Goal: Transaction & Acquisition: Purchase product/service

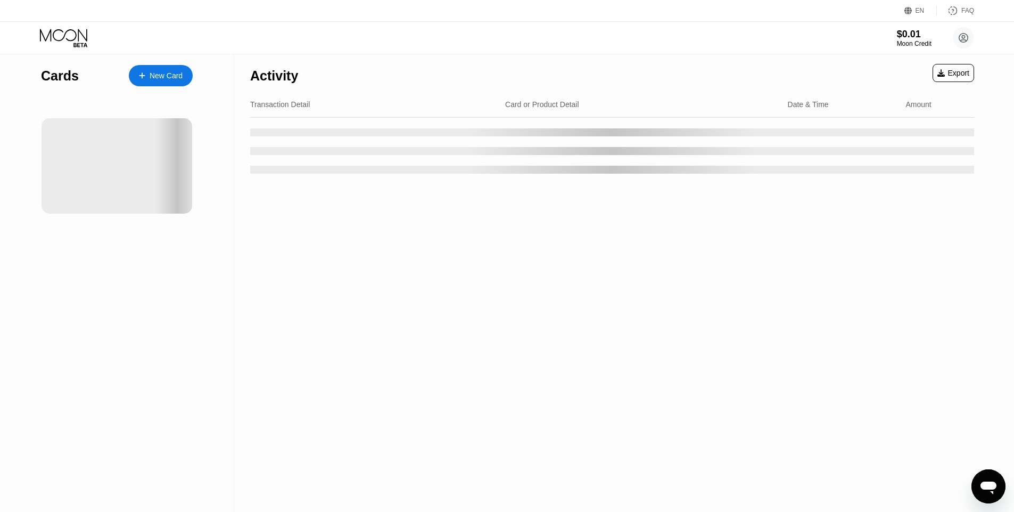
drag, startPoint x: 240, startPoint y: 168, endPoint x: 235, endPoint y: 176, distance: 9.1
click at [60, 143] on div at bounding box center [44, 165] width 151 height 95
drag, startPoint x: 59, startPoint y: 130, endPoint x: 413, endPoint y: 159, distance: 355.3
click at [388, 308] on div "Cards New Card Activity Export Transaction Detail Card or Product Detail Date &…" at bounding box center [507, 282] width 1014 height 457
drag, startPoint x: 344, startPoint y: 232, endPoint x: 431, endPoint y: 272, distance: 95.8
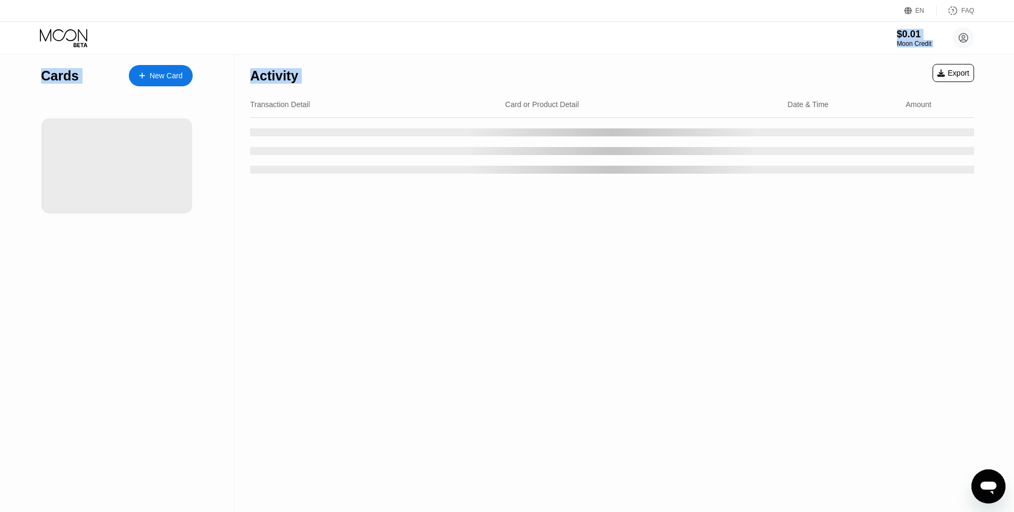
click at [431, 274] on div "EN Language Select an item Save FAQ $0.01 Moon Credit Fuzl Cat [EMAIL_ADDRESS][…" at bounding box center [507, 256] width 1014 height 512
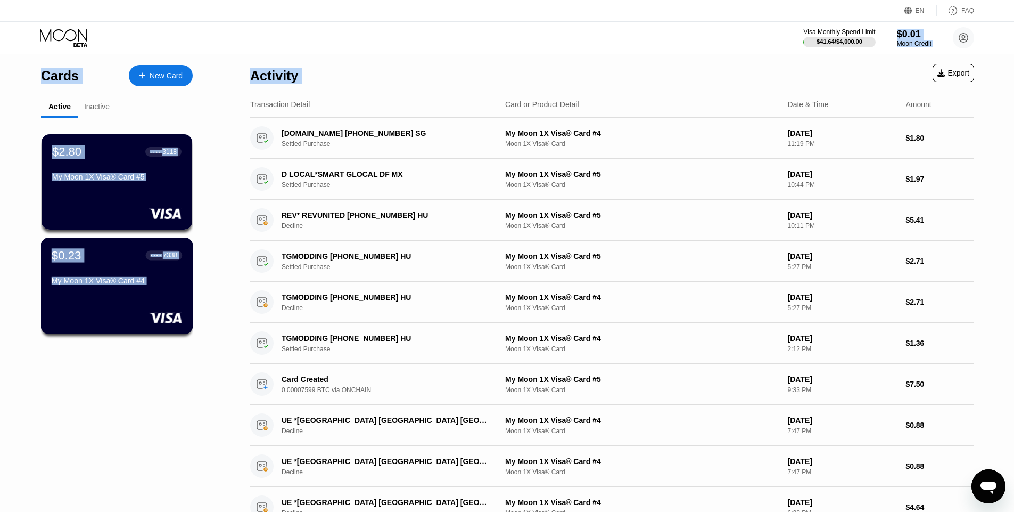
click at [112, 255] on div "$0.23 ● ● ● ● 7338" at bounding box center [117, 255] width 130 height 14
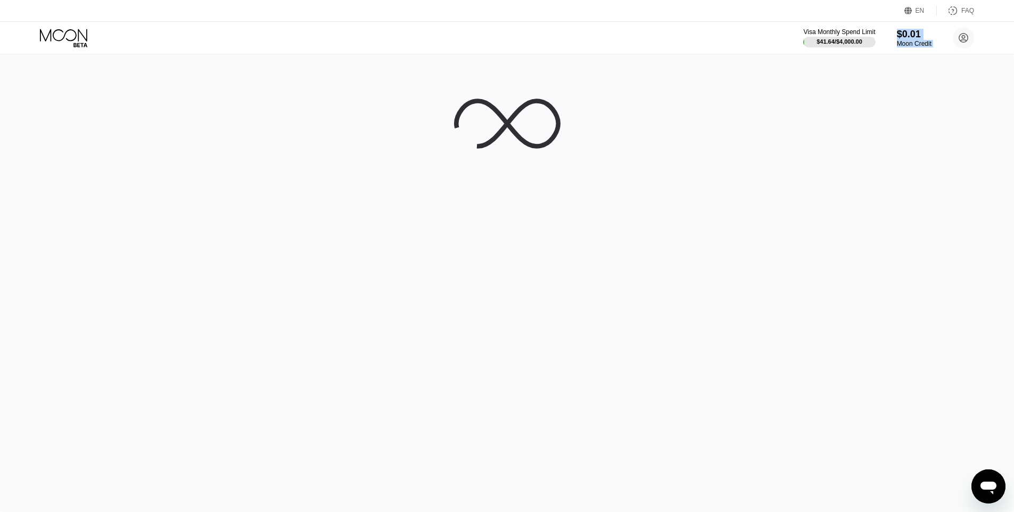
click at [567, 71] on div at bounding box center [507, 282] width 1014 height 457
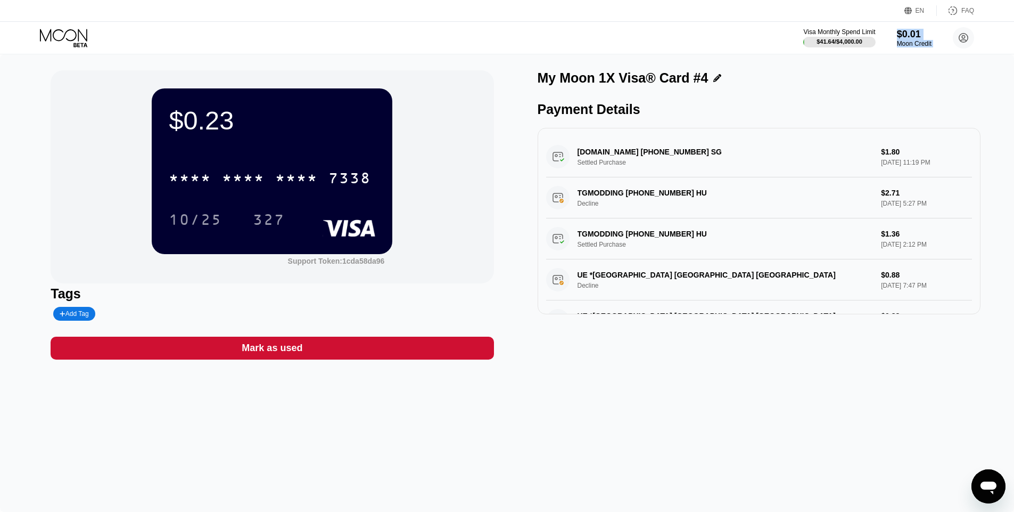
click at [596, 354] on div "My Moon 1X Visa® Card #4 Payment Details WWW.G2G.COM +60327133796 SG Settled Pu…" at bounding box center [759, 214] width 443 height 289
drag, startPoint x: 577, startPoint y: 178, endPoint x: 707, endPoint y: 266, distance: 156.9
click at [696, 338] on div "My Moon 1X Visa® Card #4 Payment Details WWW.G2G.COM +60327133796 SG Settled Pu…" at bounding box center [759, 214] width 443 height 289
drag, startPoint x: 627, startPoint y: 153, endPoint x: 685, endPoint y: 289, distance: 147.5
click at [651, 206] on div "WWW.G2G.COM +60327133796 SG Settled Purchase $1.80 Aug 19, 2025 11:19 PM TGMODD…" at bounding box center [759, 411] width 426 height 550
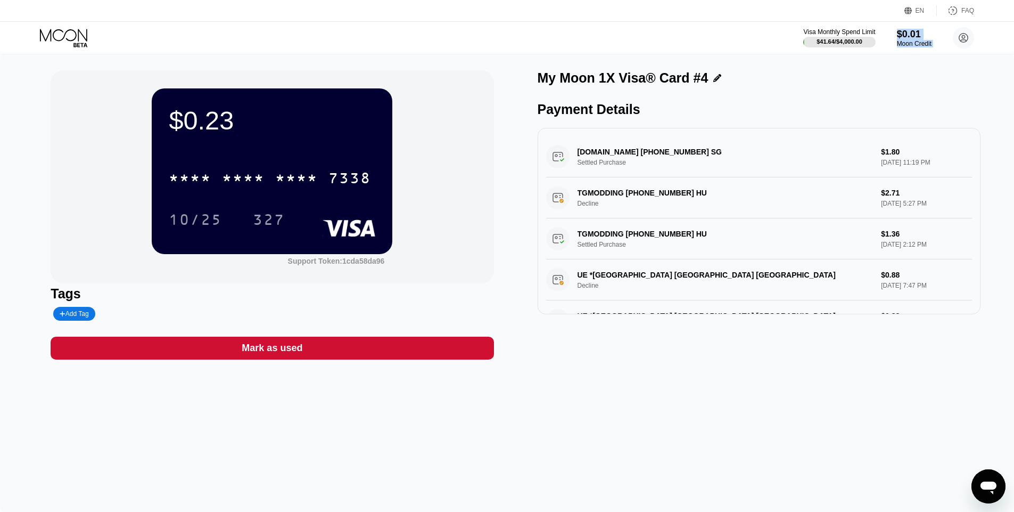
click at [711, 345] on div "My Moon 1X Visa® Card #4 Payment Details WWW.G2G.COM +60327133796 SG Settled Pu…" at bounding box center [759, 214] width 443 height 289
drag, startPoint x: 650, startPoint y: 289, endPoint x: 466, endPoint y: 330, distance: 188.9
click at [649, 289] on div "UE *COSTA RICA Amsterdam NL Decline $0.88 Aug 04, 2025 7:47 PM" at bounding box center [759, 279] width 426 height 41
drag, startPoint x: 52, startPoint y: 293, endPoint x: 120, endPoint y: 335, distance: 79.4
click at [94, 318] on div "Tags Add Tag" at bounding box center [272, 303] width 443 height 35
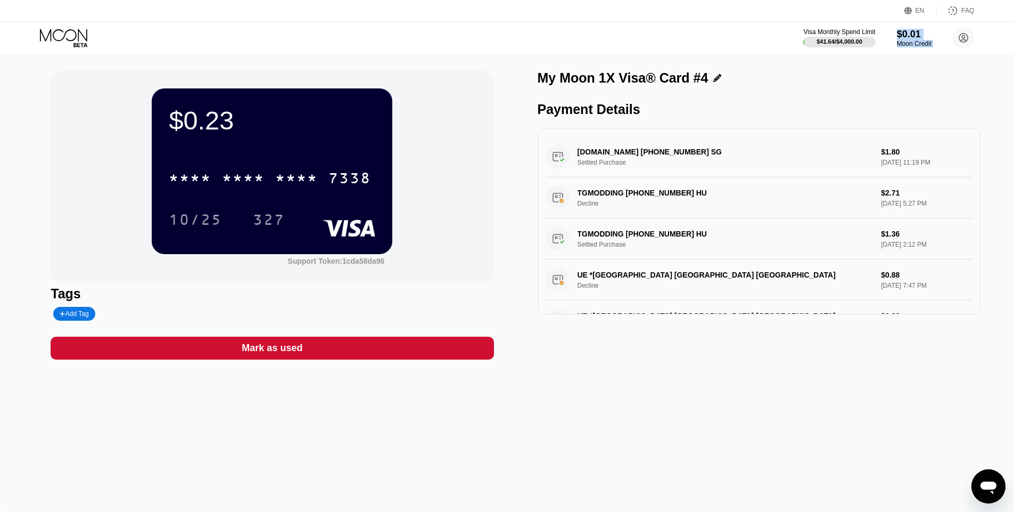
drag, startPoint x: 120, startPoint y: 335, endPoint x: 158, endPoint y: 367, distance: 50.3
click at [147, 357] on div "$0.23 * * * * * * * * * * * * 7338 10/25 327 Support Token: 1cda58da96 Tags Add…" at bounding box center [272, 214] width 443 height 289
drag, startPoint x: 201, startPoint y: 397, endPoint x: 365, endPoint y: 320, distance: 180.8
click at [248, 403] on div "$0.23 * * * * * * * * * * * * 7338 10/25 327 Support Token: 1cda58da96 Tags Add…" at bounding box center [507, 282] width 1014 height 457
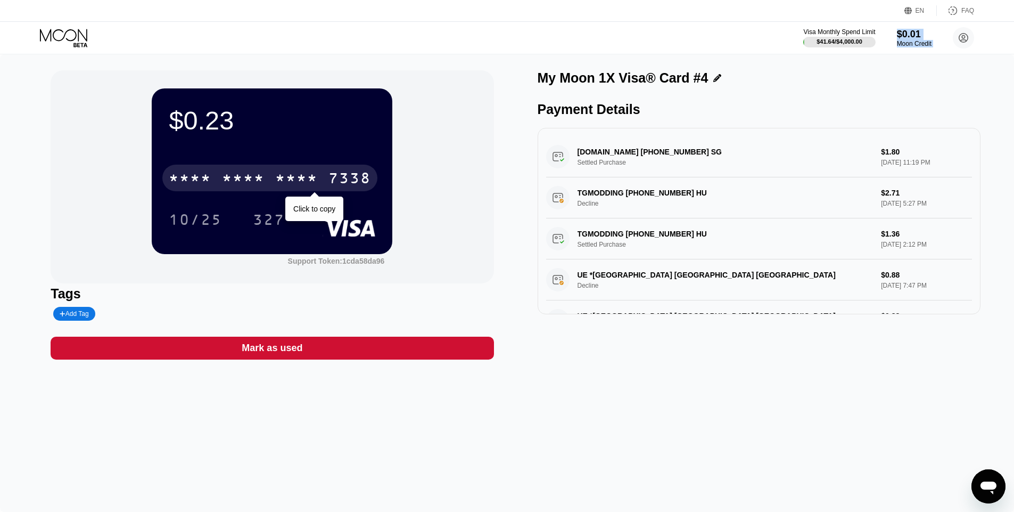
click at [243, 180] on div "* * * *" at bounding box center [243, 179] width 43 height 17
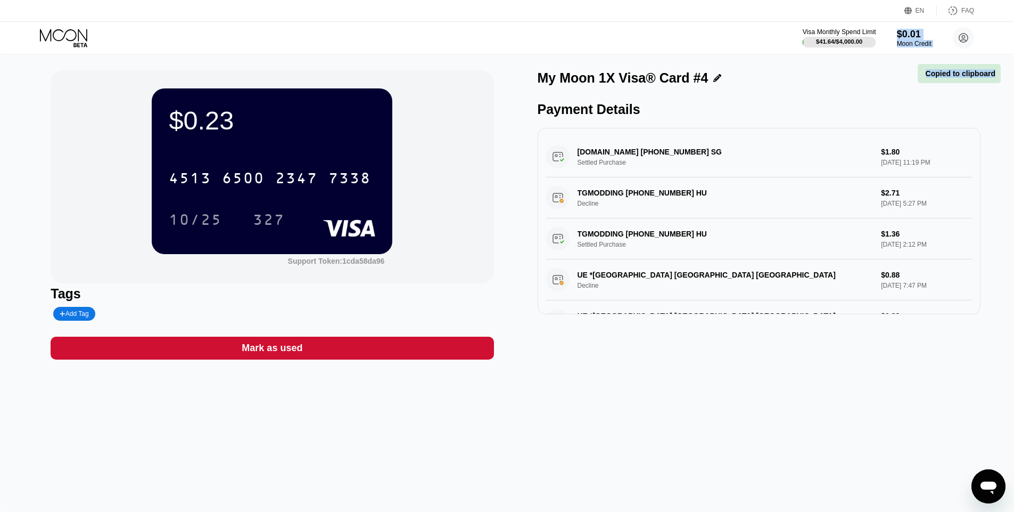
click at [887, 34] on div "Visa Monthly Spend Limit $41.64 / $4,000.00 $0.01 Moon Credit Fuzl Cat eleethax…" at bounding box center [889, 37] width 171 height 21
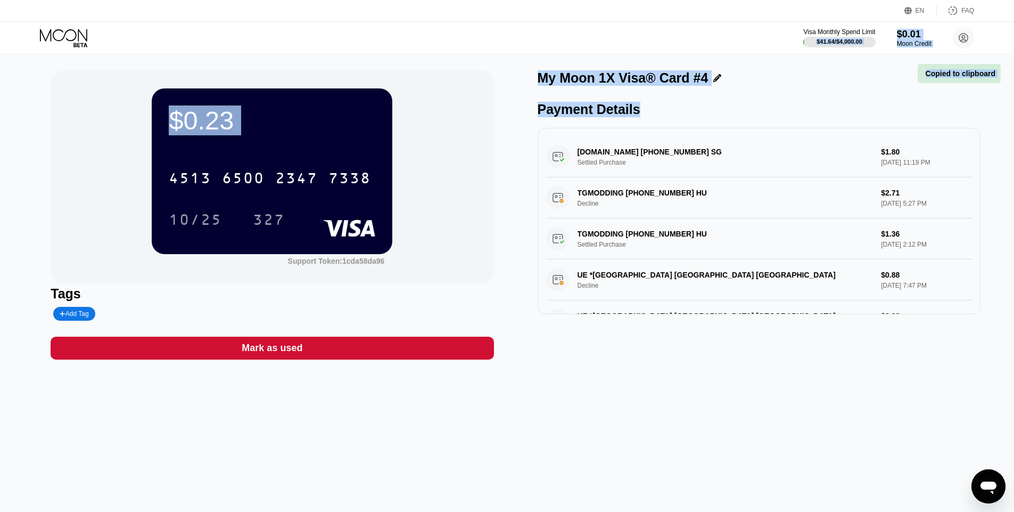
drag, startPoint x: 872, startPoint y: 22, endPoint x: 921, endPoint y: 100, distance: 92.6
click at [924, 102] on div "EN Language Select an item Save FAQ Visa Monthly Spend Limit $41.64 / $4,000.00…" at bounding box center [507, 256] width 1014 height 512
click at [307, 129] on div "$0.23" at bounding box center [272, 120] width 207 height 30
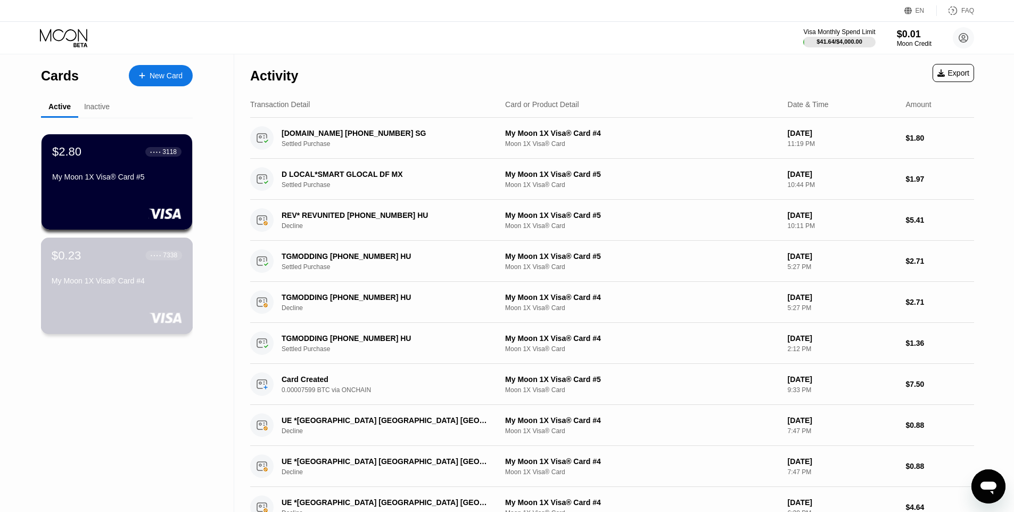
click at [81, 273] on div "$0.23 ● ● ● ● 7338 My Moon 1X Visa® Card #4" at bounding box center [117, 268] width 130 height 41
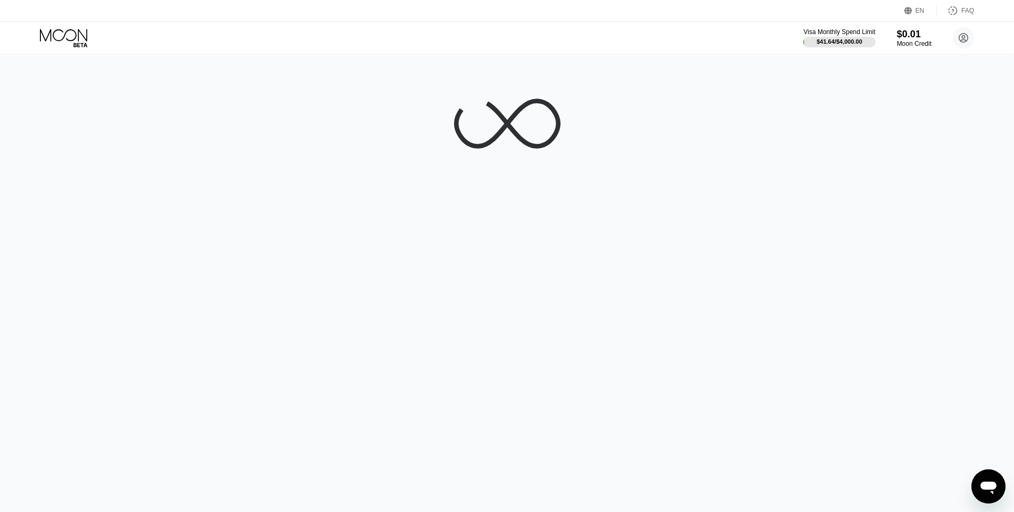
drag, startPoint x: 226, startPoint y: 284, endPoint x: 529, endPoint y: 291, distance: 303.1
click at [477, 291] on div at bounding box center [507, 282] width 1014 height 457
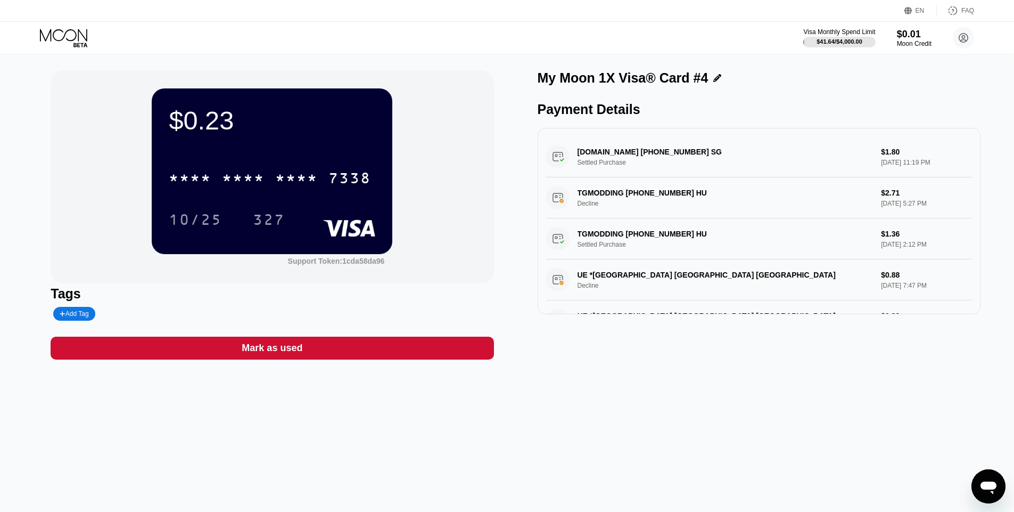
click at [76, 43] on icon at bounding box center [80, 45] width 14 height 4
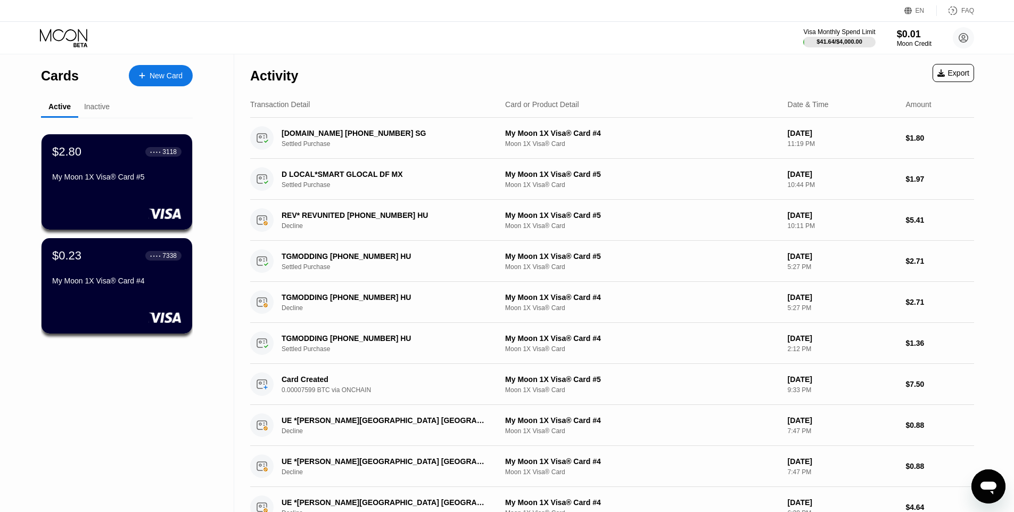
click at [52, 43] on icon at bounding box center [65, 38] width 50 height 19
click at [189, 68] on div "New Card" at bounding box center [161, 75] width 64 height 21
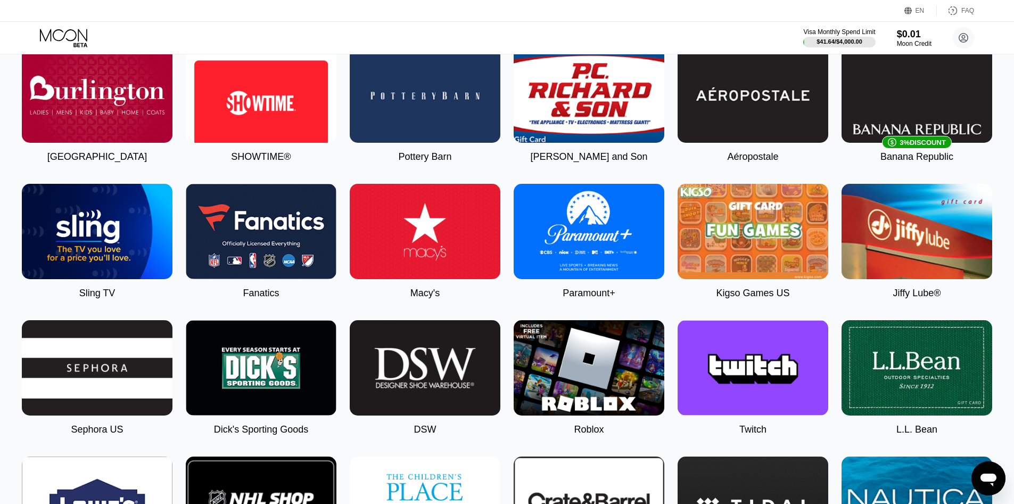
scroll to position [746, 0]
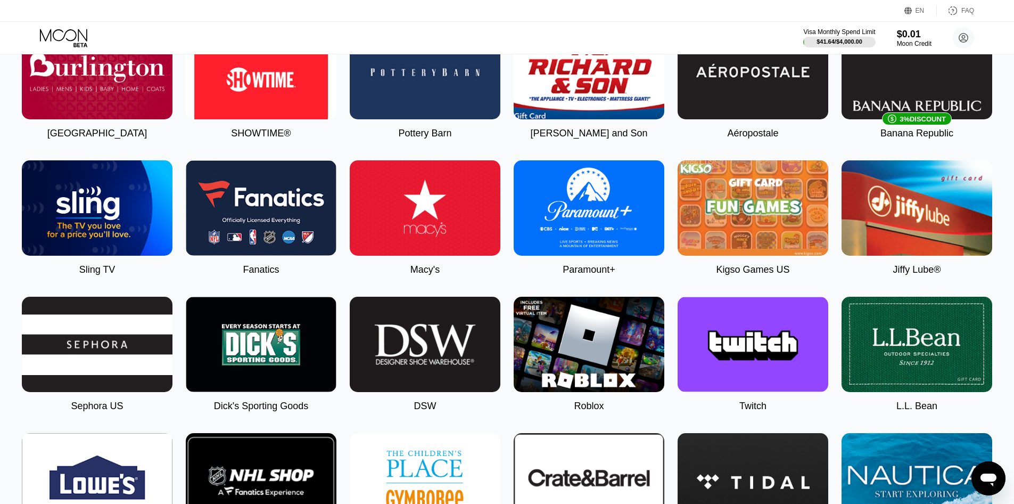
click at [415, 247] on img at bounding box center [425, 207] width 151 height 95
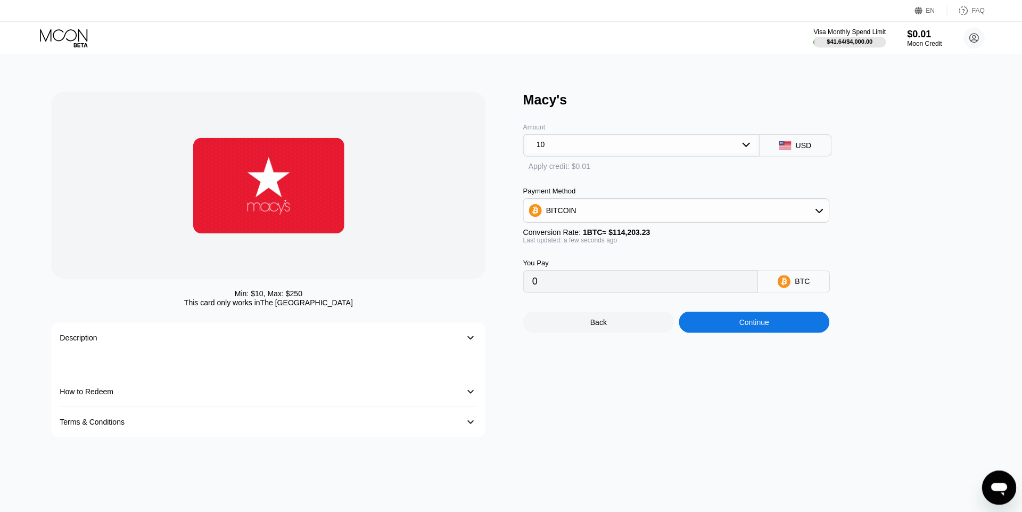
type input "0.00008757"
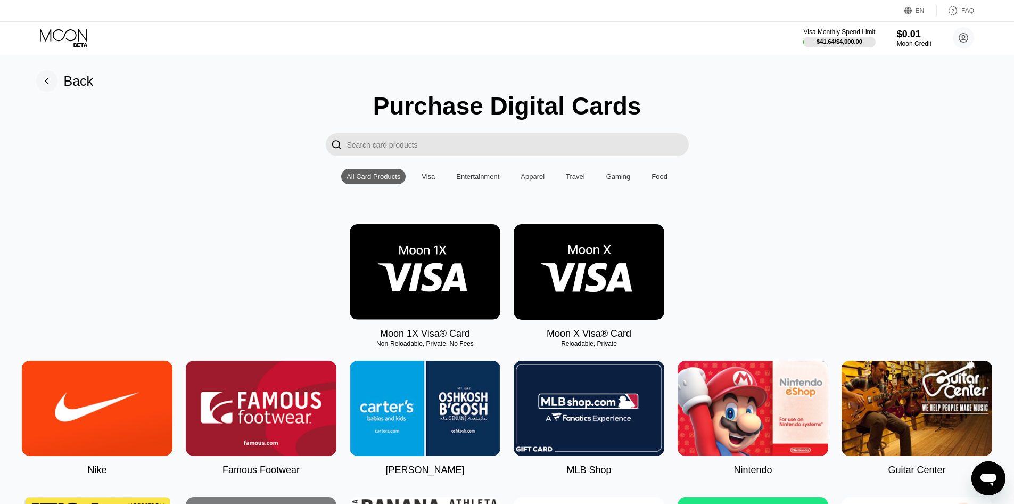
click at [609, 266] on img at bounding box center [589, 271] width 151 height 95
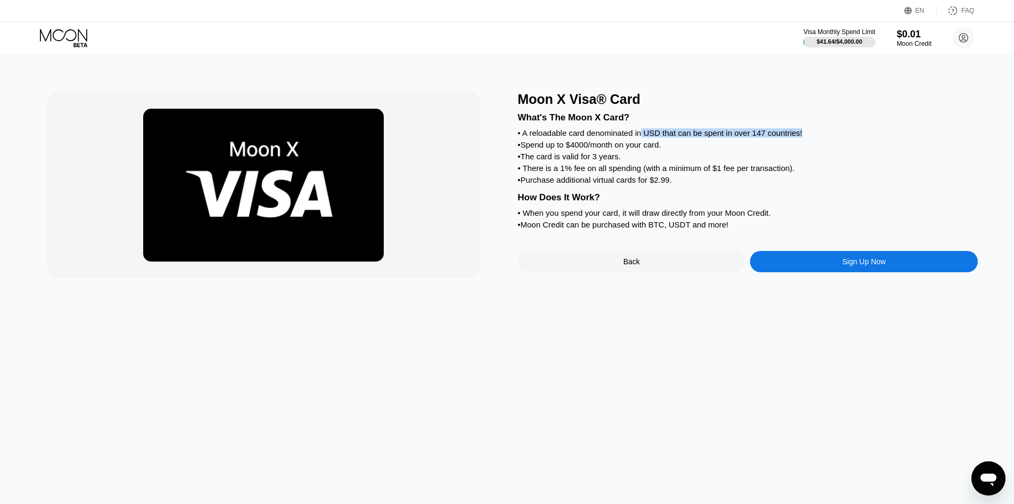
drag, startPoint x: 642, startPoint y: 136, endPoint x: 809, endPoint y: 134, distance: 167.2
click at [809, 134] on div "• A reloadable card denominated in USD that can be spent in over 147 countries!" at bounding box center [748, 132] width 461 height 9
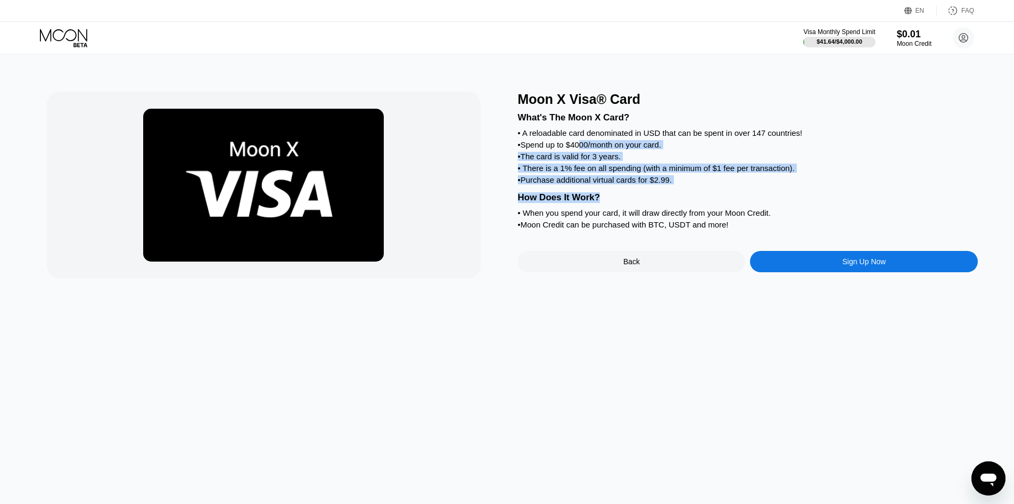
drag, startPoint x: 582, startPoint y: 154, endPoint x: 628, endPoint y: 213, distance: 74.7
click at [628, 213] on div "What's The Moon X Card? • A reloadable card denominated in USD that can be spen…" at bounding box center [748, 169] width 461 height 125
click at [597, 173] on div "• There is a 1% fee on all spending (with a minimum of $1 fee per transaction)." at bounding box center [748, 167] width 461 height 9
click at [659, 272] on div "Back" at bounding box center [632, 261] width 228 height 21
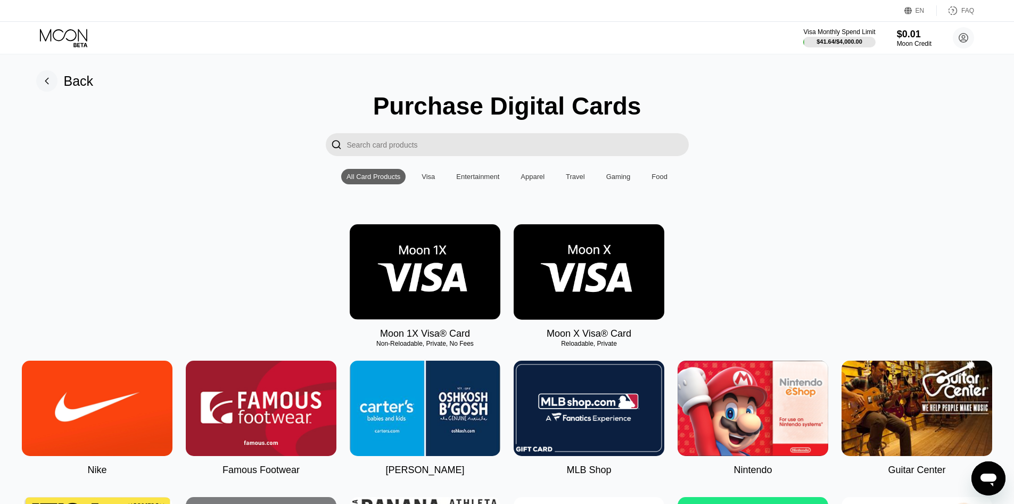
click at [395, 290] on img at bounding box center [425, 271] width 151 height 95
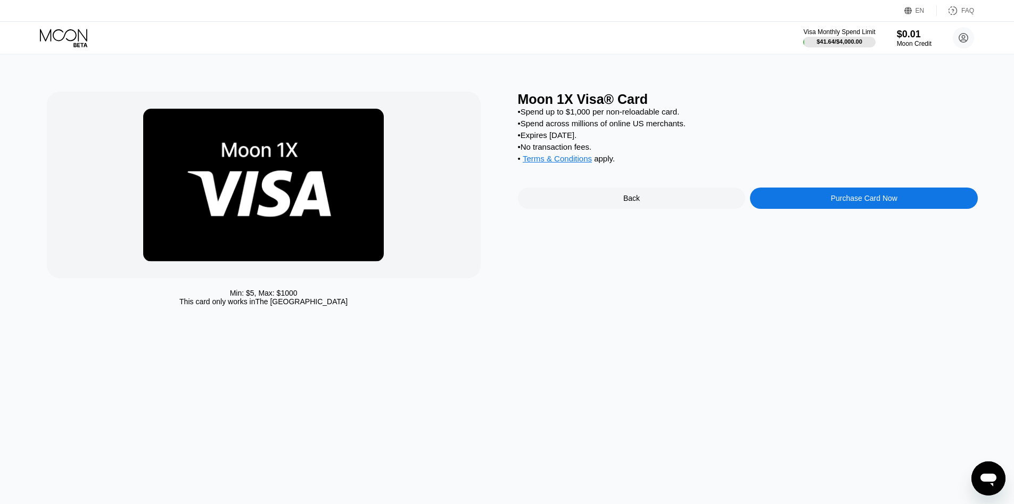
drag, startPoint x: 558, startPoint y: 141, endPoint x: 516, endPoint y: 144, distance: 41.7
click at [516, 144] on div "Min: $ 5 , Max: $ 1000 This card only works in The United States Moon 1X Visa® …" at bounding box center [507, 201] width 921 height 219
drag, startPoint x: 520, startPoint y: 151, endPoint x: 681, endPoint y: 157, distance: 160.9
click at [681, 151] on div "• No transaction fees." at bounding box center [748, 146] width 461 height 9
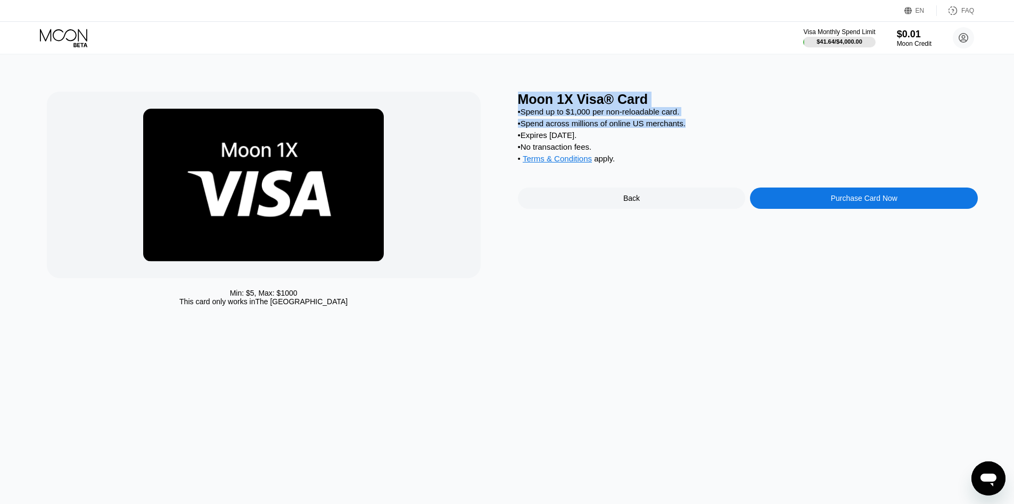
drag, startPoint x: 706, startPoint y: 125, endPoint x: 516, endPoint y: 85, distance: 194.3
click at [516, 85] on div "Min: $ 5 , Max: $ 1000 This card only works in The United States Moon 1X Visa® …" at bounding box center [507, 278] width 1022 height 449
drag, startPoint x: 201, startPoint y: 292, endPoint x: 439, endPoint y: 335, distance: 242.0
click at [437, 336] on div "Min: $ 5 , Max: $ 1000 This card only works in The United States Moon 1X Visa® …" at bounding box center [507, 278] width 1022 height 449
click at [653, 209] on div "Back" at bounding box center [632, 197] width 228 height 21
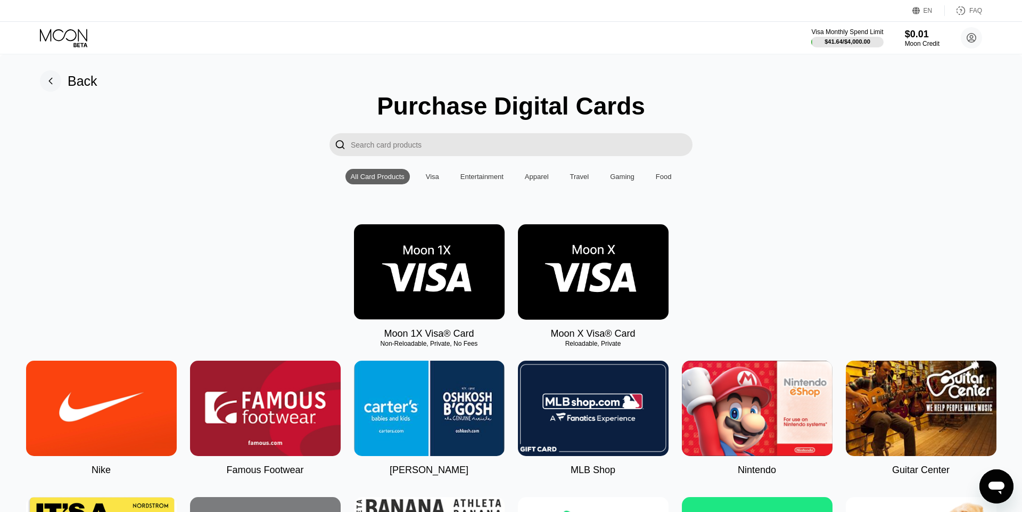
click at [586, 278] on img at bounding box center [593, 271] width 151 height 95
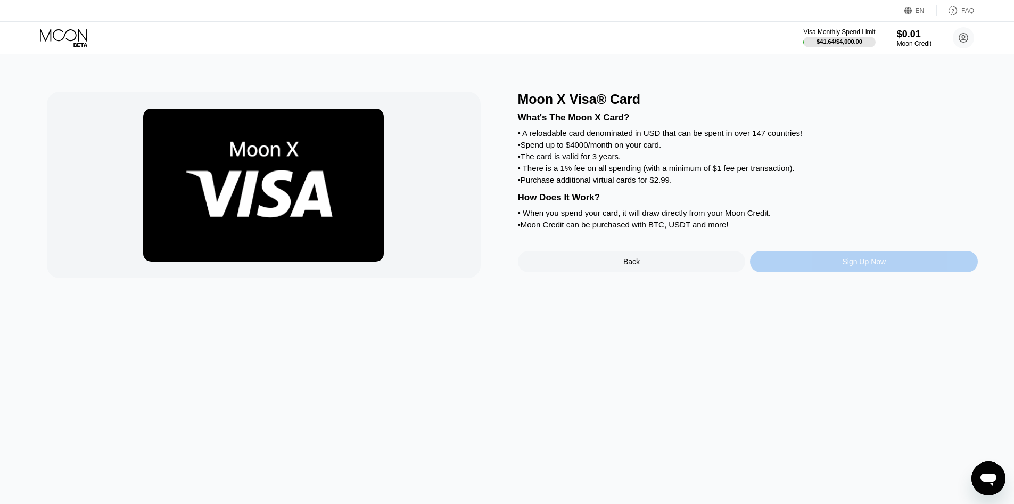
click at [848, 268] on div "Sign Up Now" at bounding box center [864, 261] width 228 height 21
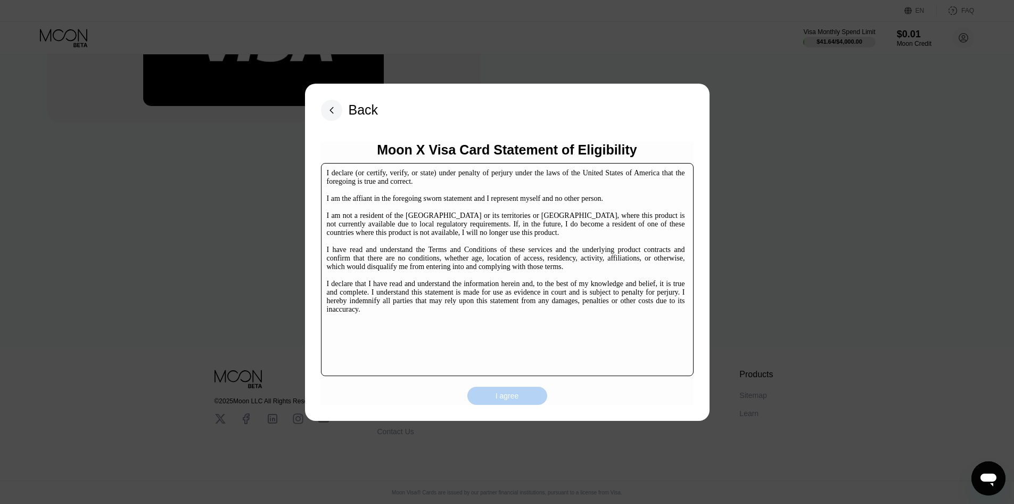
click at [502, 392] on div "I agree" at bounding box center [507, 396] width 23 height 10
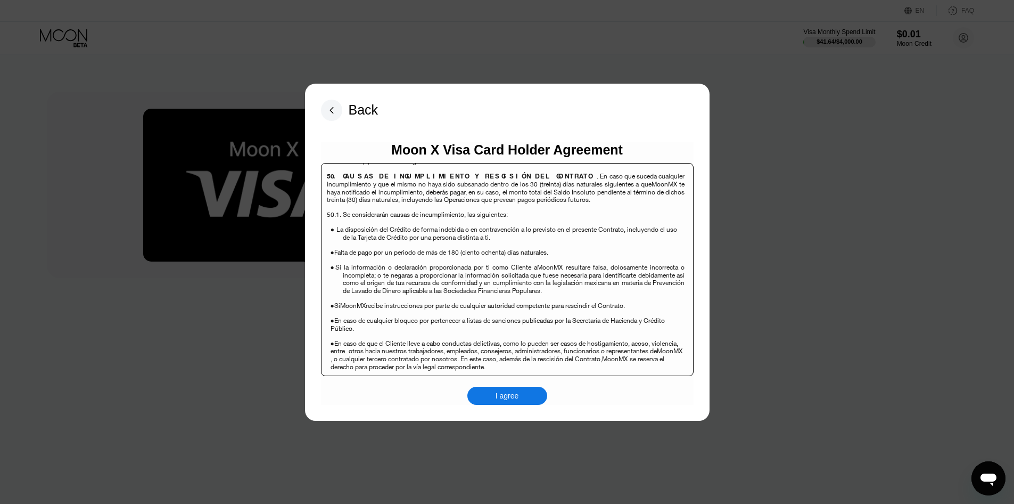
scroll to position [6916, 0]
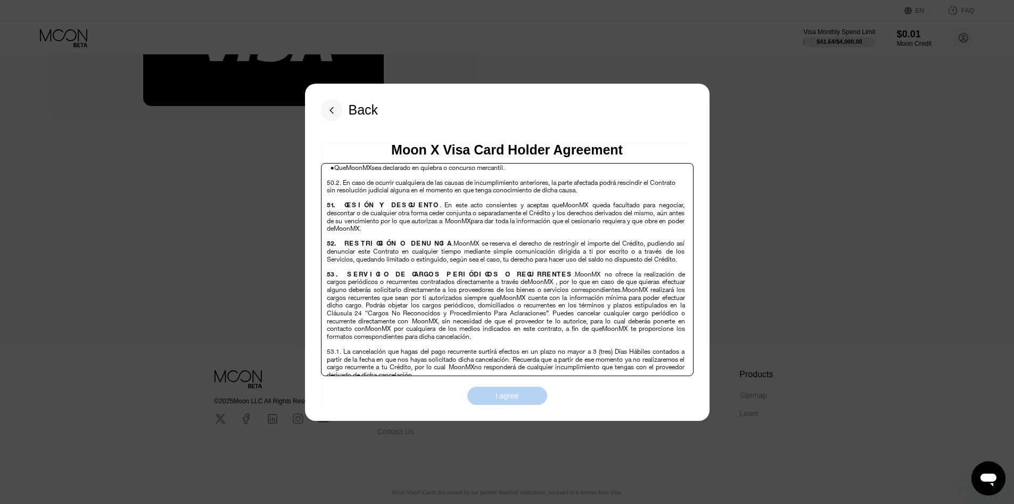
click at [513, 395] on div "I agree" at bounding box center [507, 396] width 23 height 10
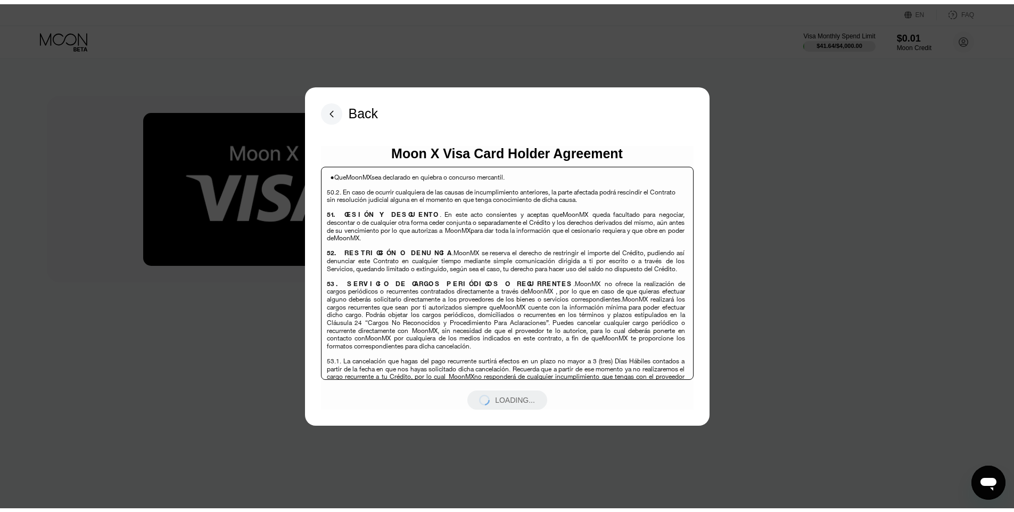
scroll to position [6915, 0]
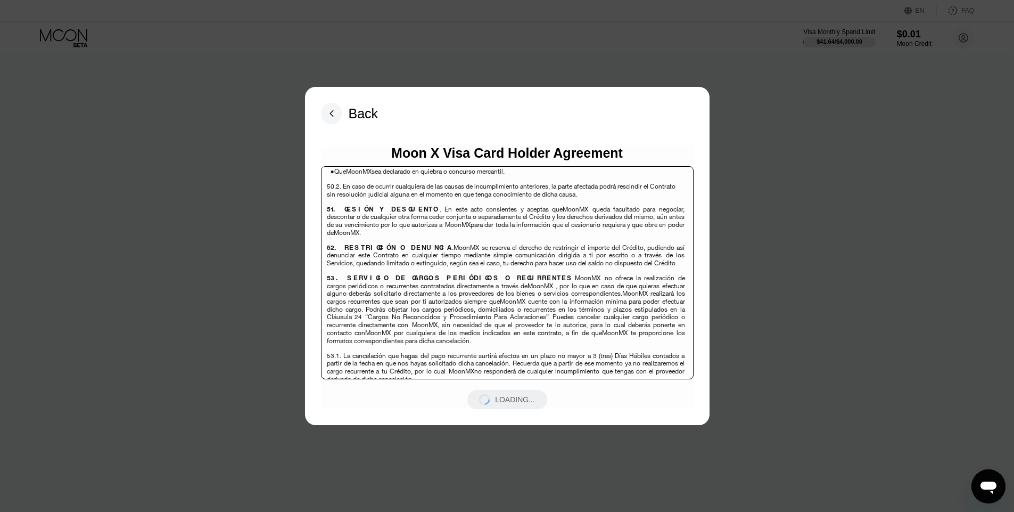
scroll to position [30, 0]
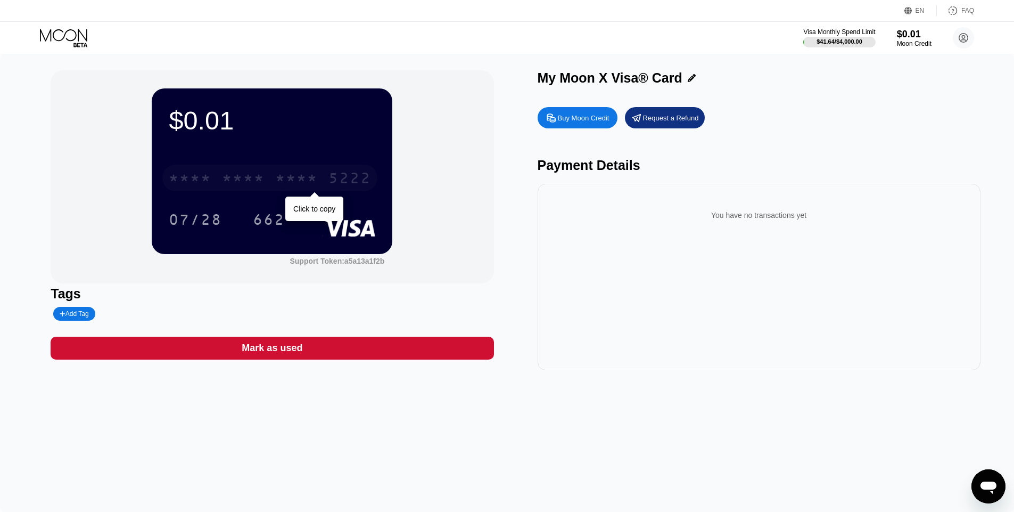
click at [278, 179] on div "* * * *" at bounding box center [296, 179] width 43 height 17
